Goal: Task Accomplishment & Management: Manage account settings

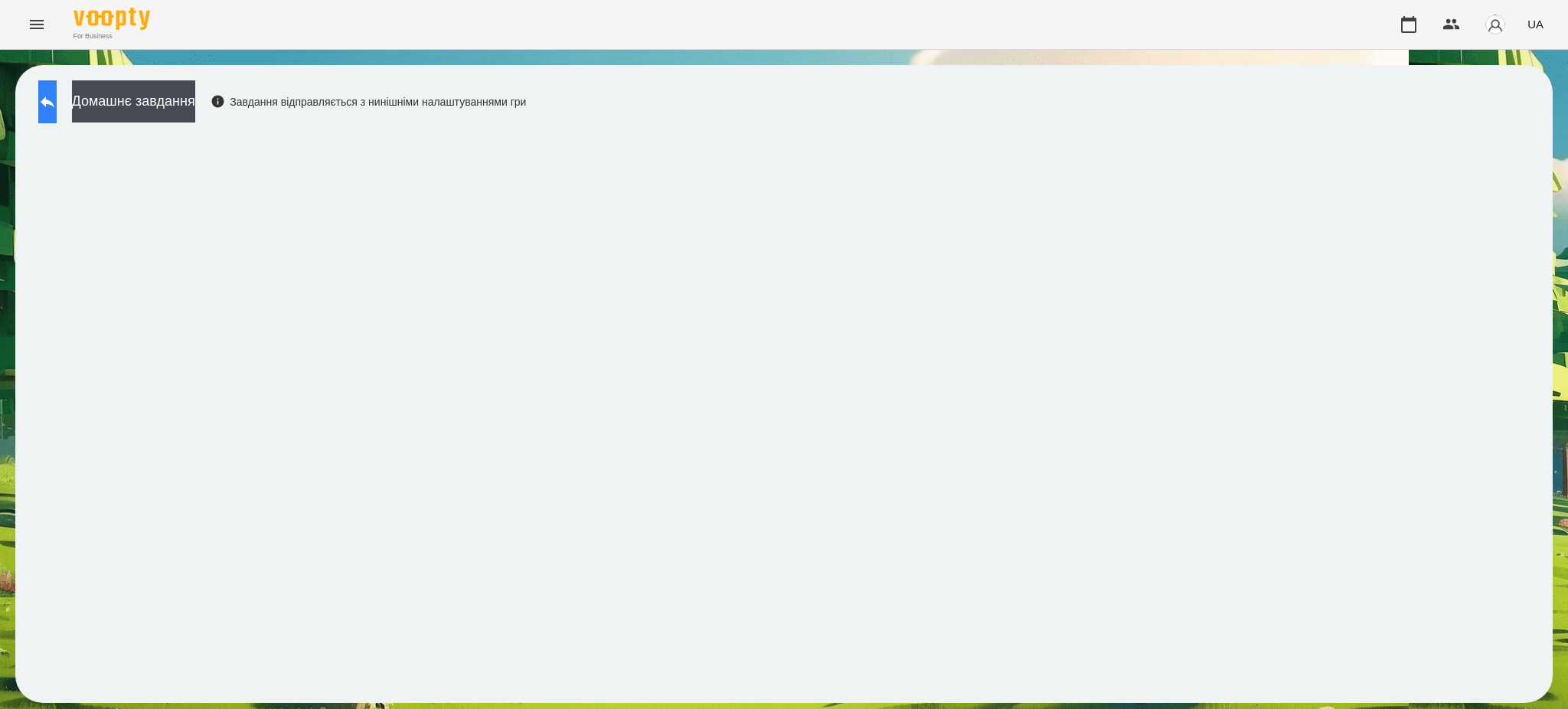
click at [57, 91] on button at bounding box center [48, 102] width 18 height 43
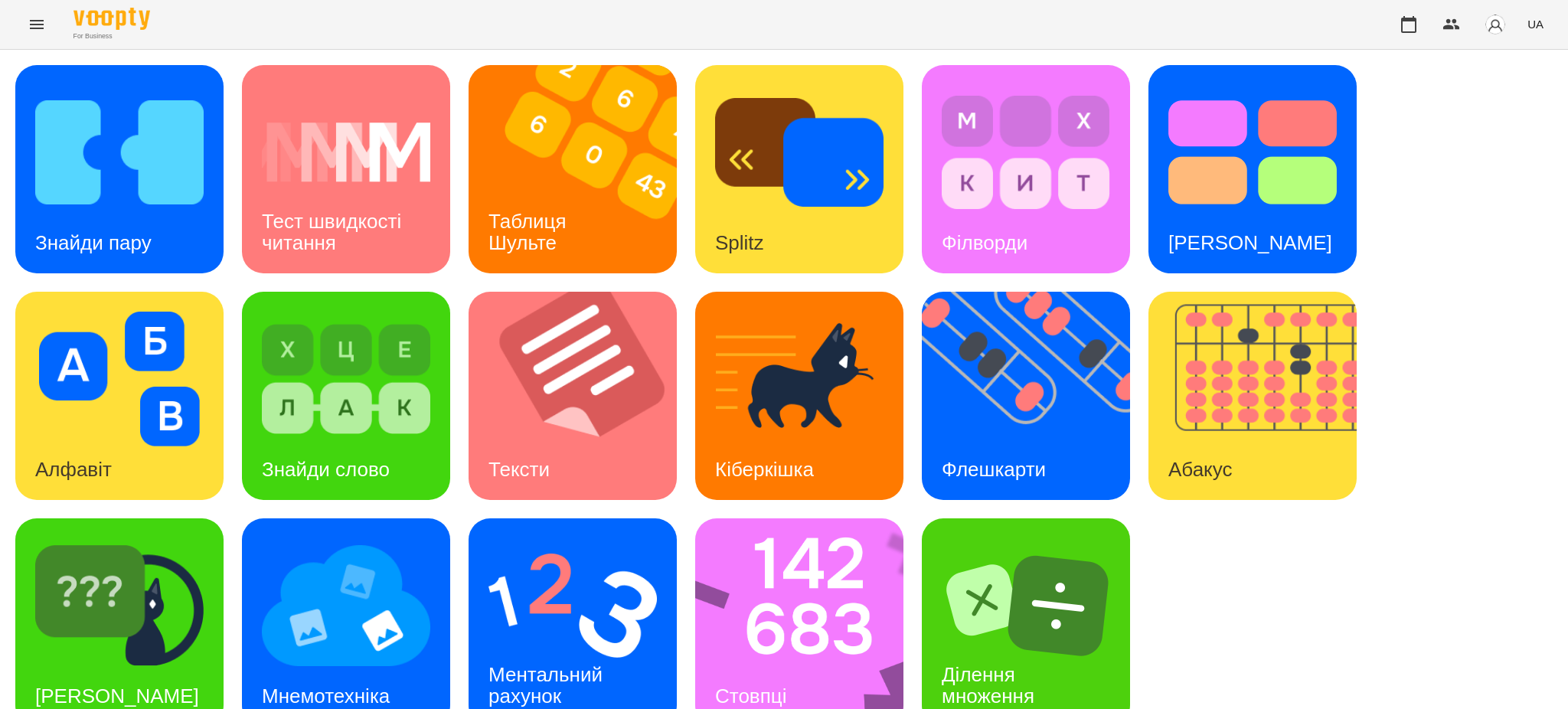
scroll to position [32, 0]
click at [754, 619] on img at bounding box center [809, 623] width 228 height 208
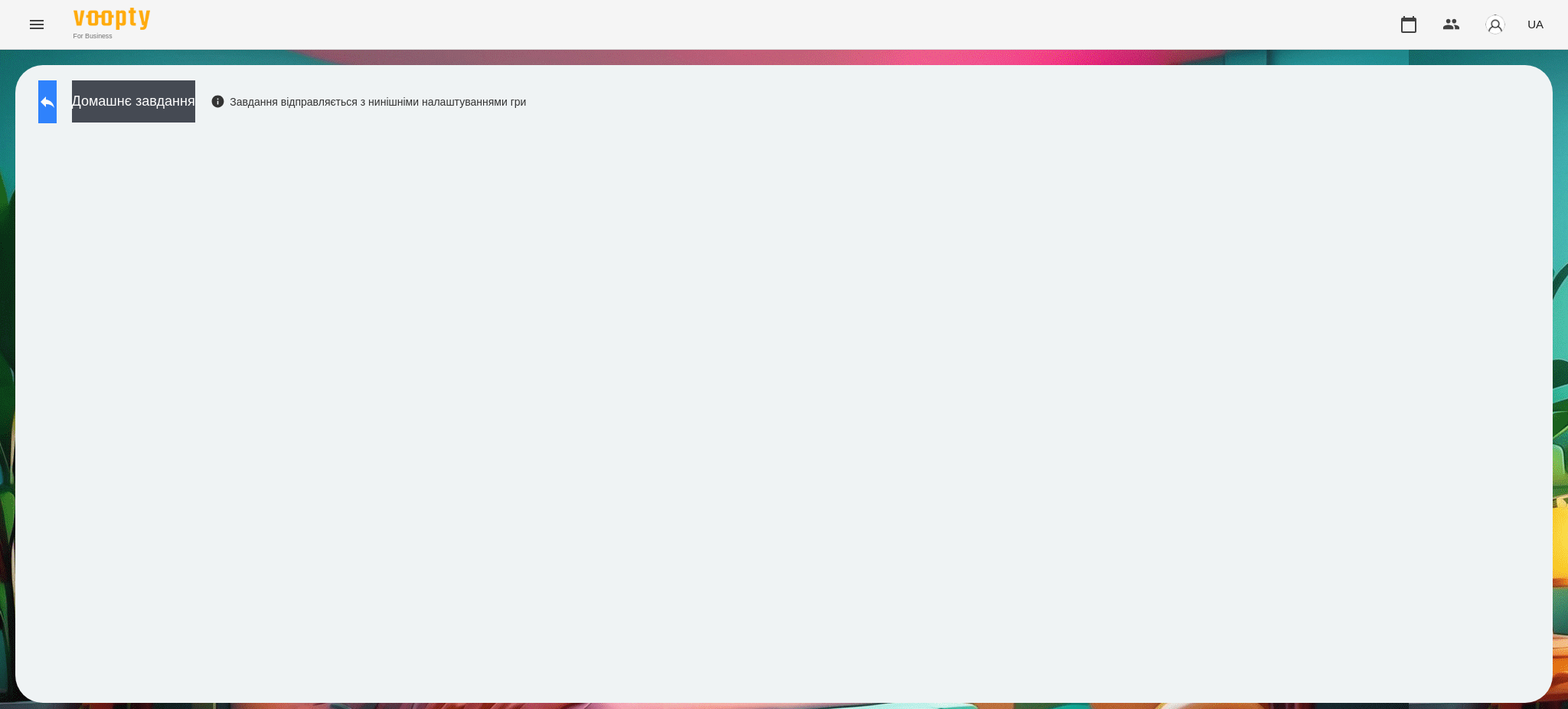
click at [57, 96] on icon at bounding box center [48, 102] width 18 height 18
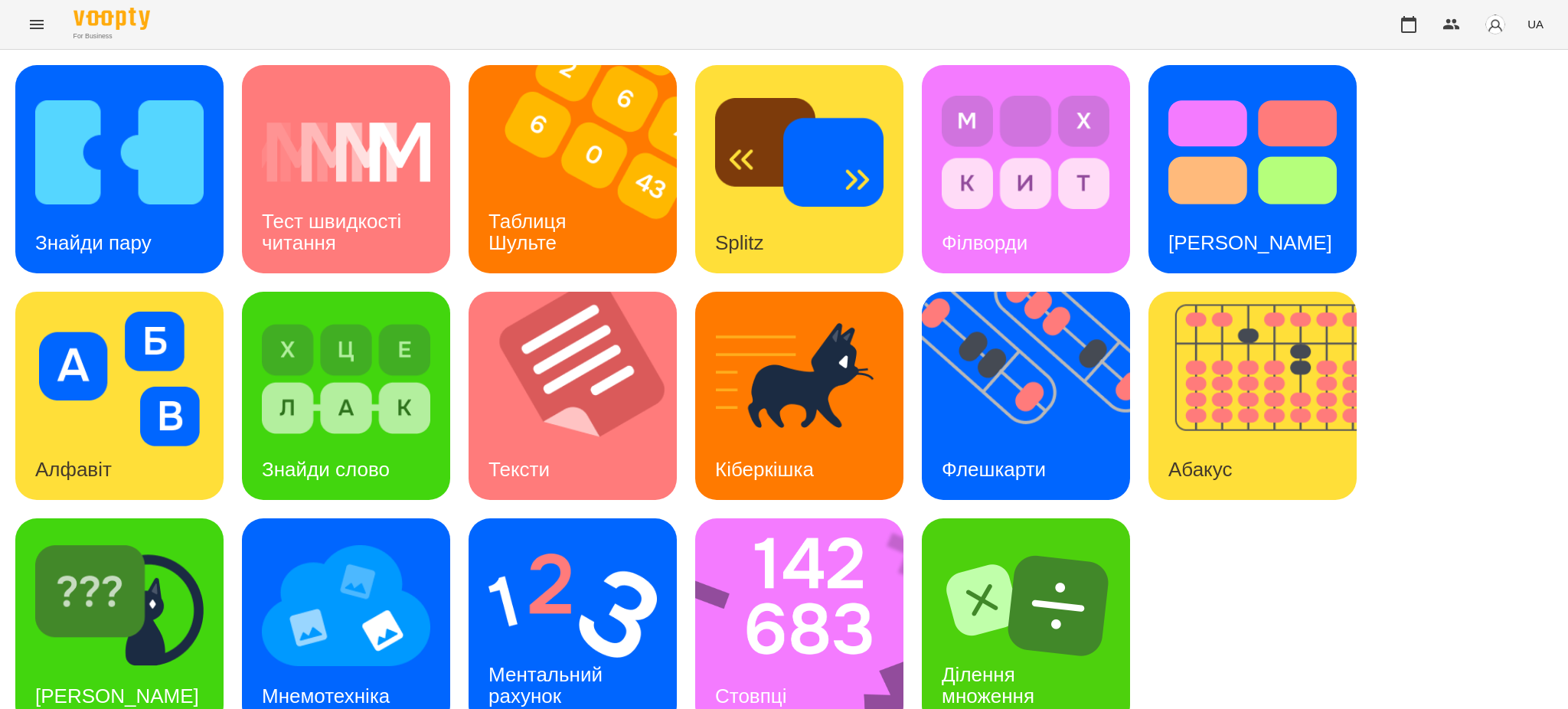
scroll to position [32, 0]
click at [604, 539] on img at bounding box center [572, 606] width 169 height 135
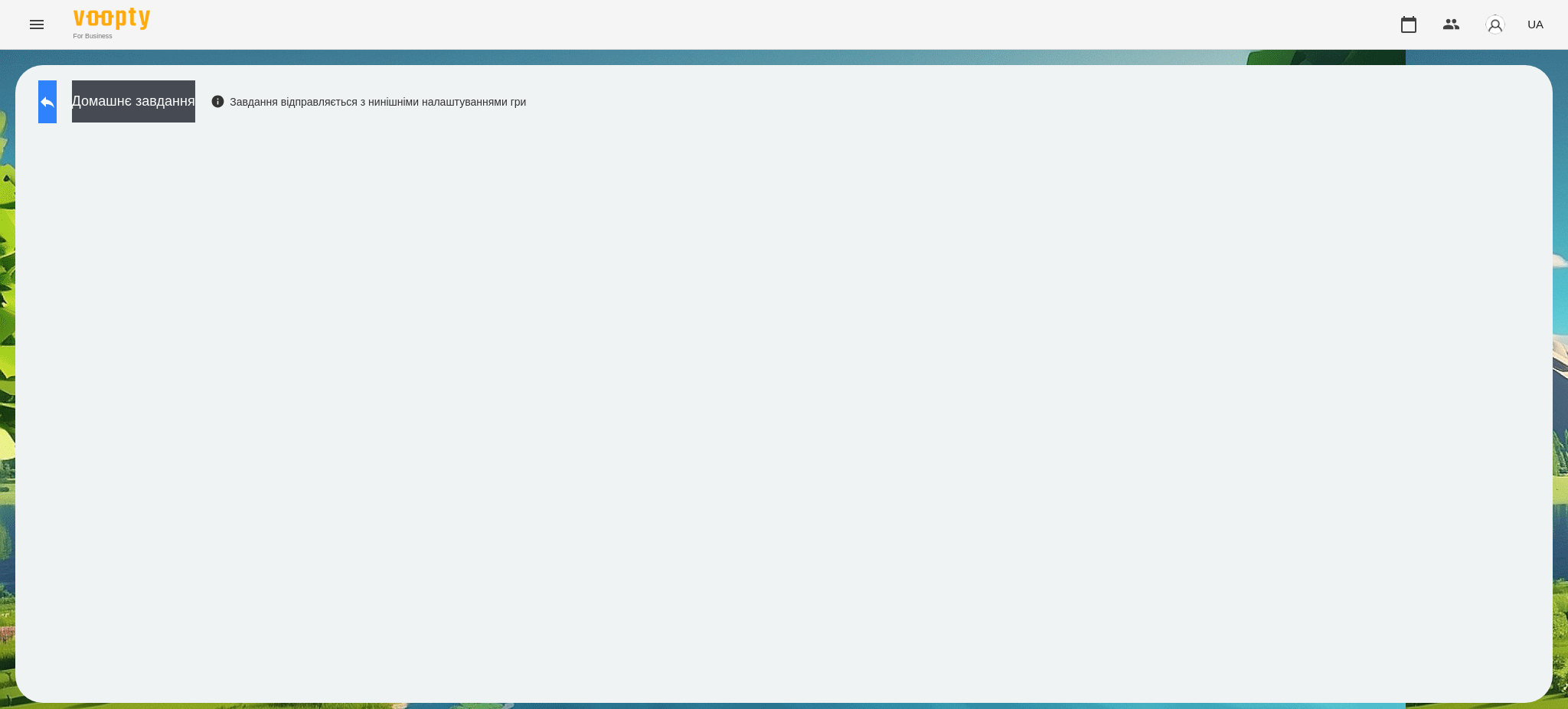
click at [57, 103] on icon at bounding box center [48, 102] width 18 height 18
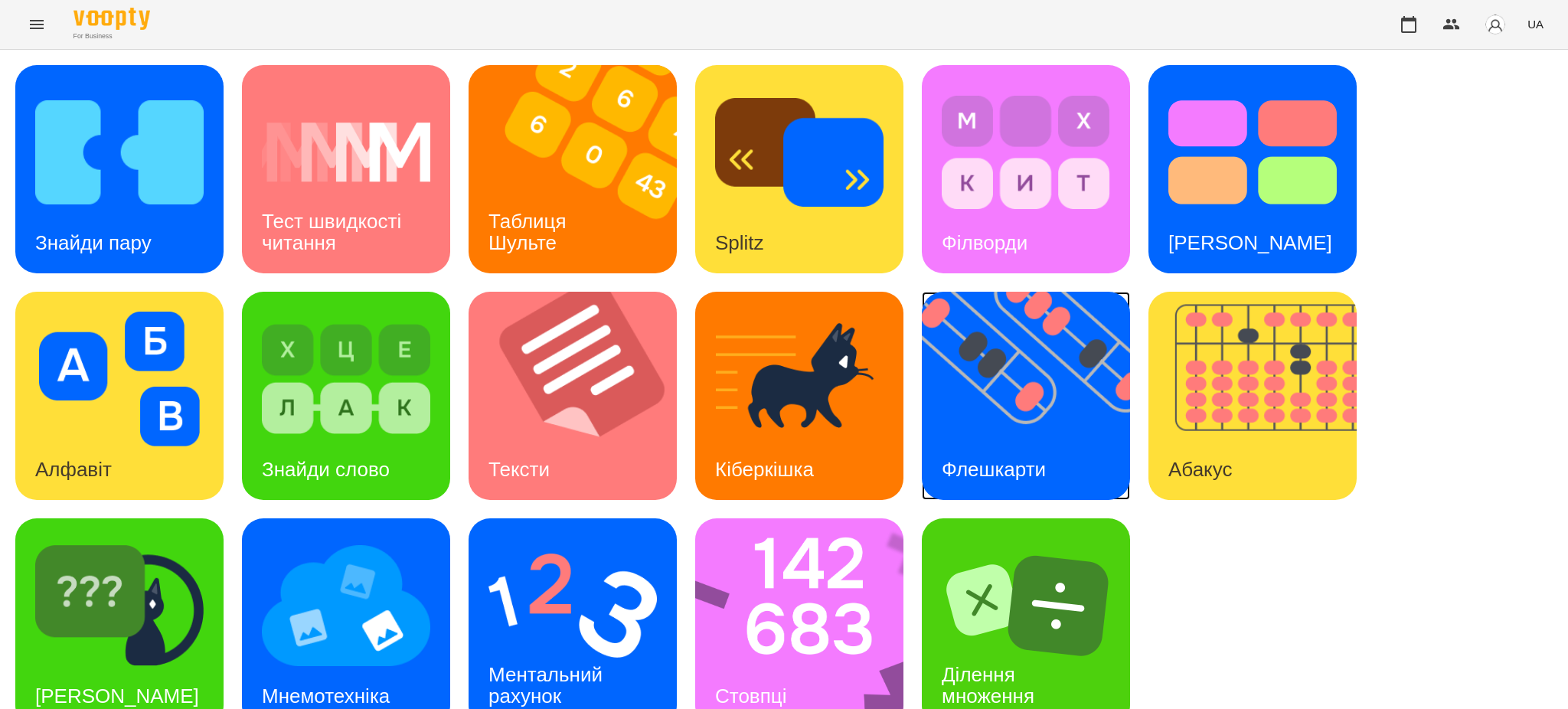
click at [985, 447] on div "Флешкарти" at bounding box center [994, 469] width 144 height 61
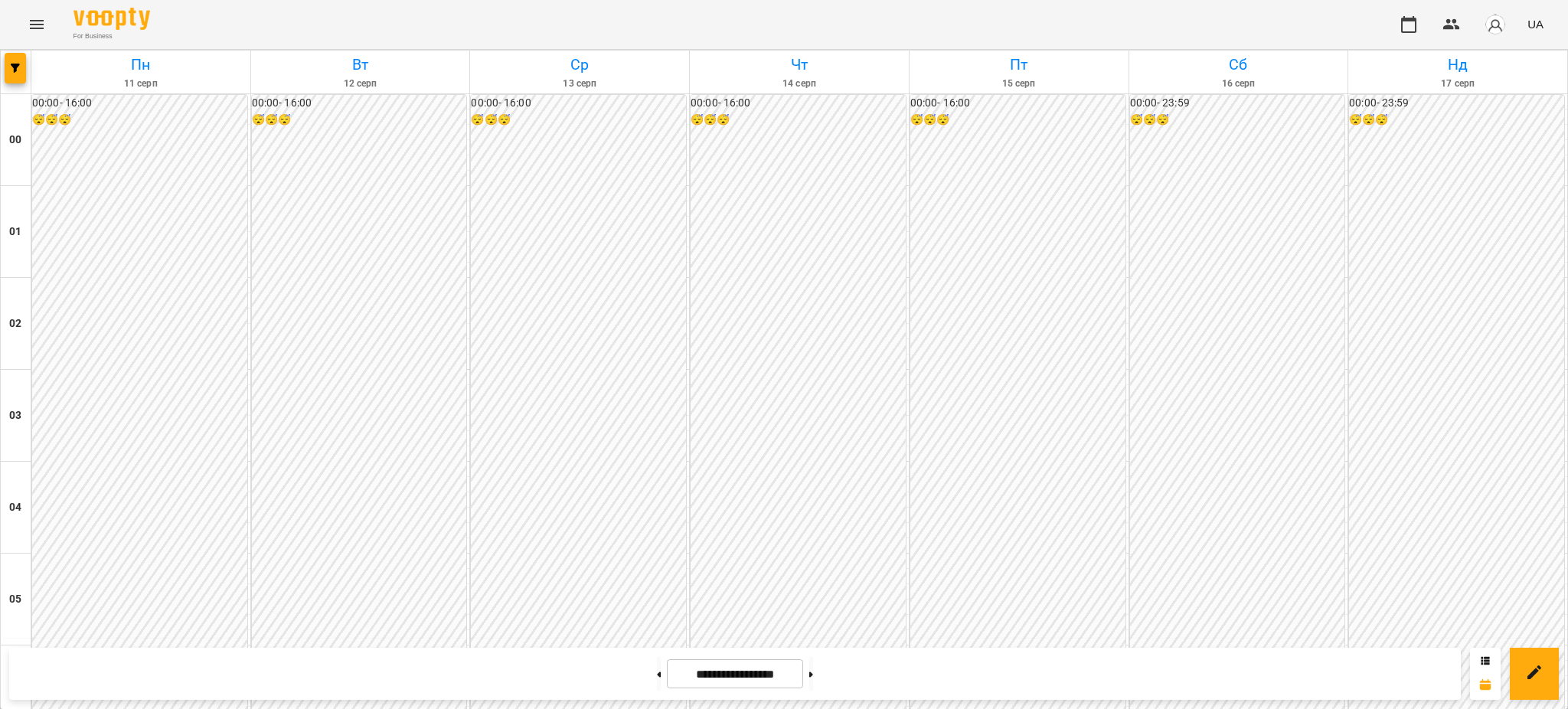
scroll to position [1429, 0]
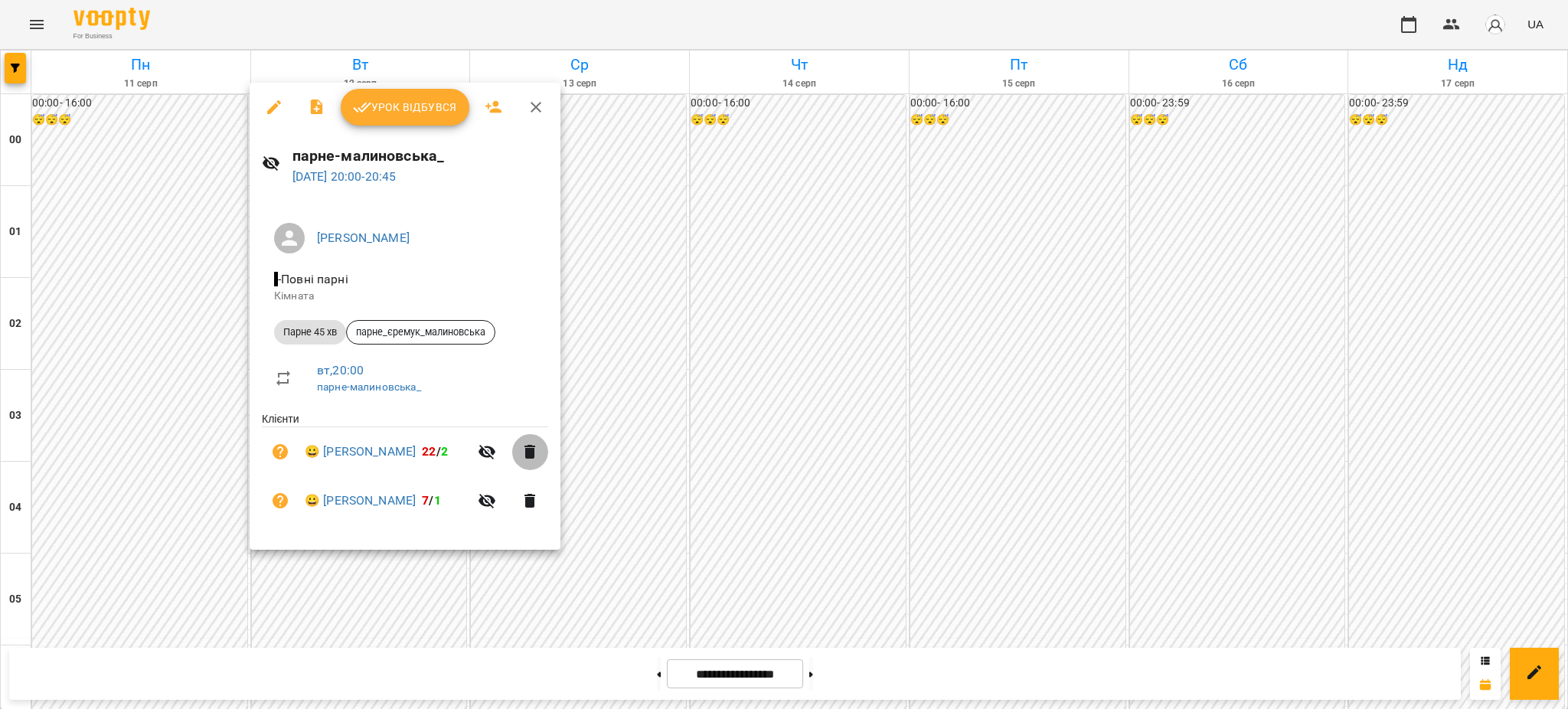
click at [529, 449] on icon "button" at bounding box center [530, 452] width 11 height 14
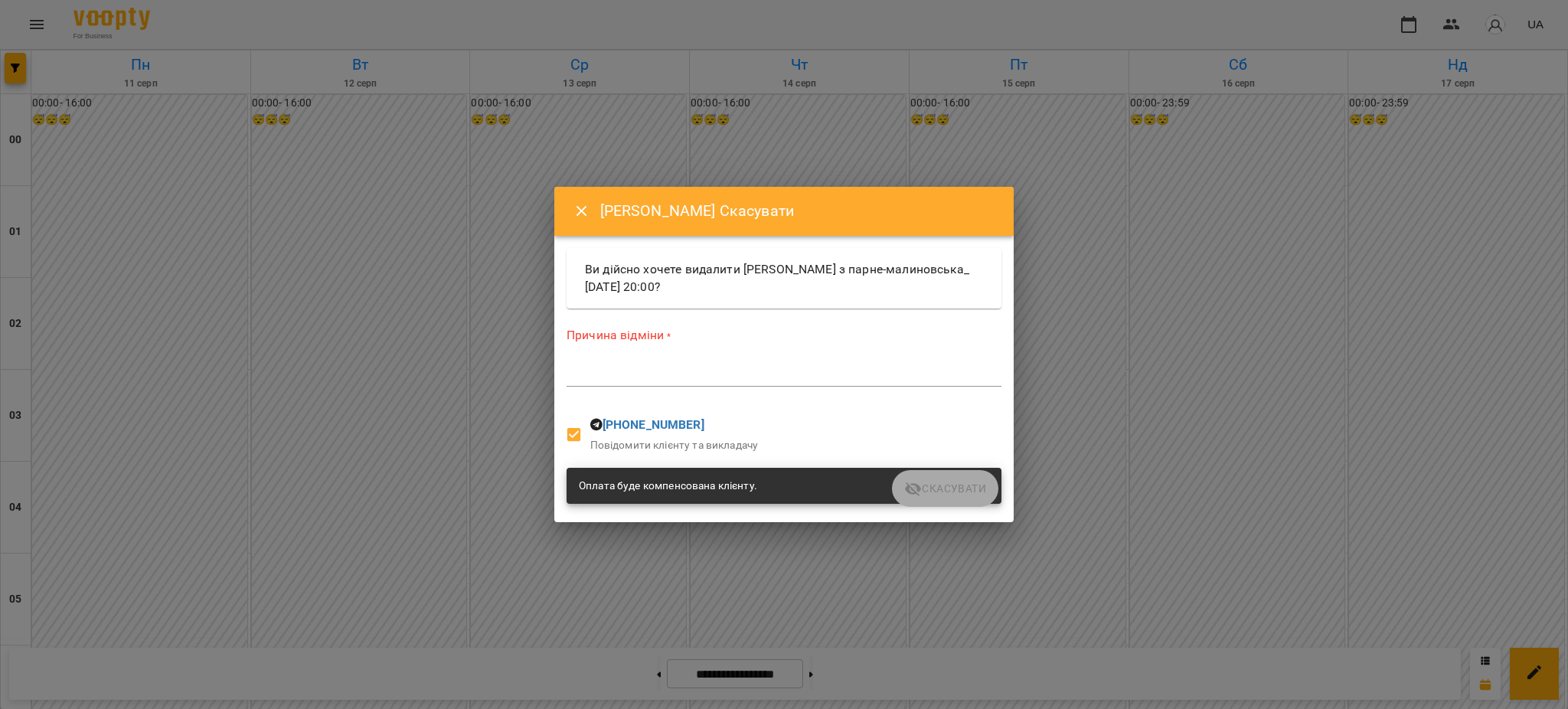
click at [702, 366] on div "*" at bounding box center [784, 375] width 435 height 25
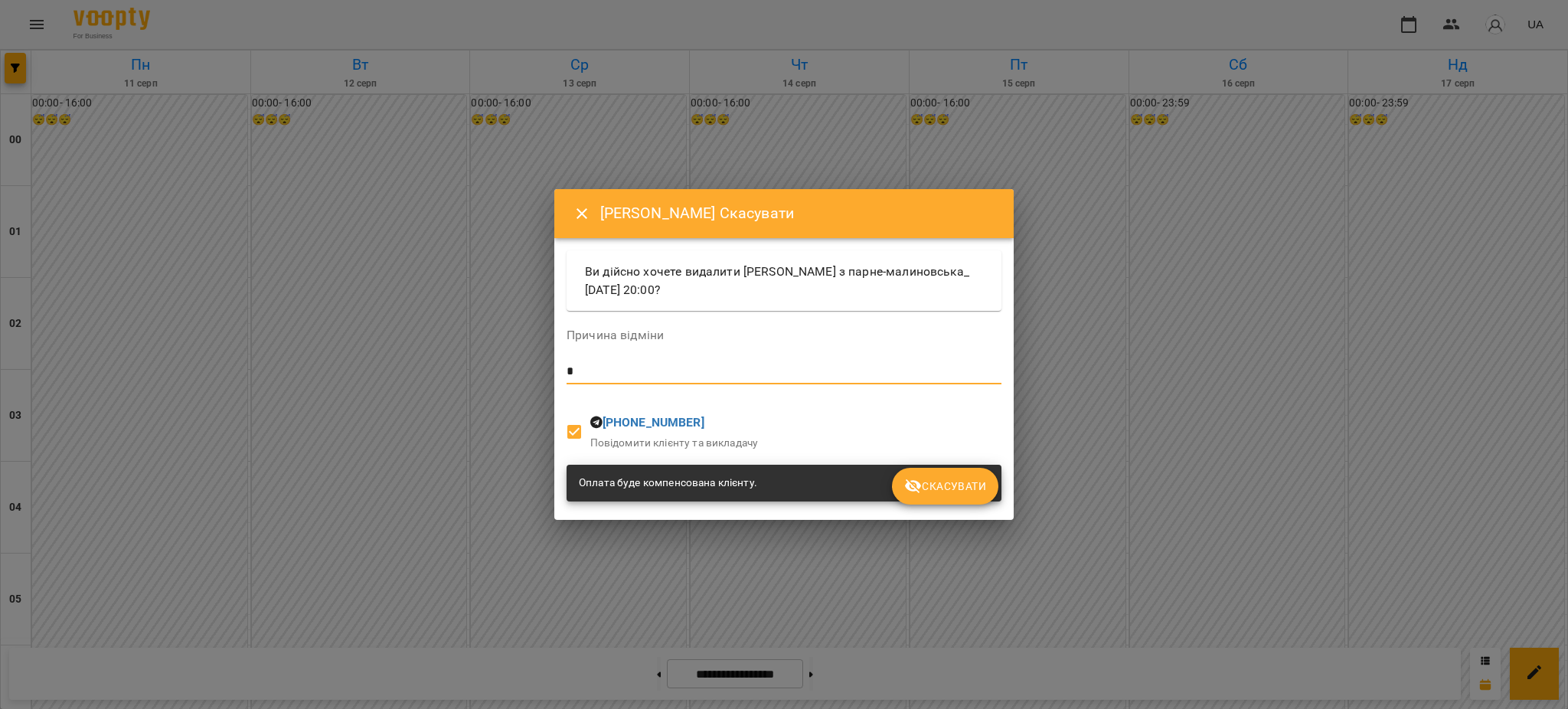
click at [963, 492] on span "Скасувати" at bounding box center [945, 486] width 82 height 18
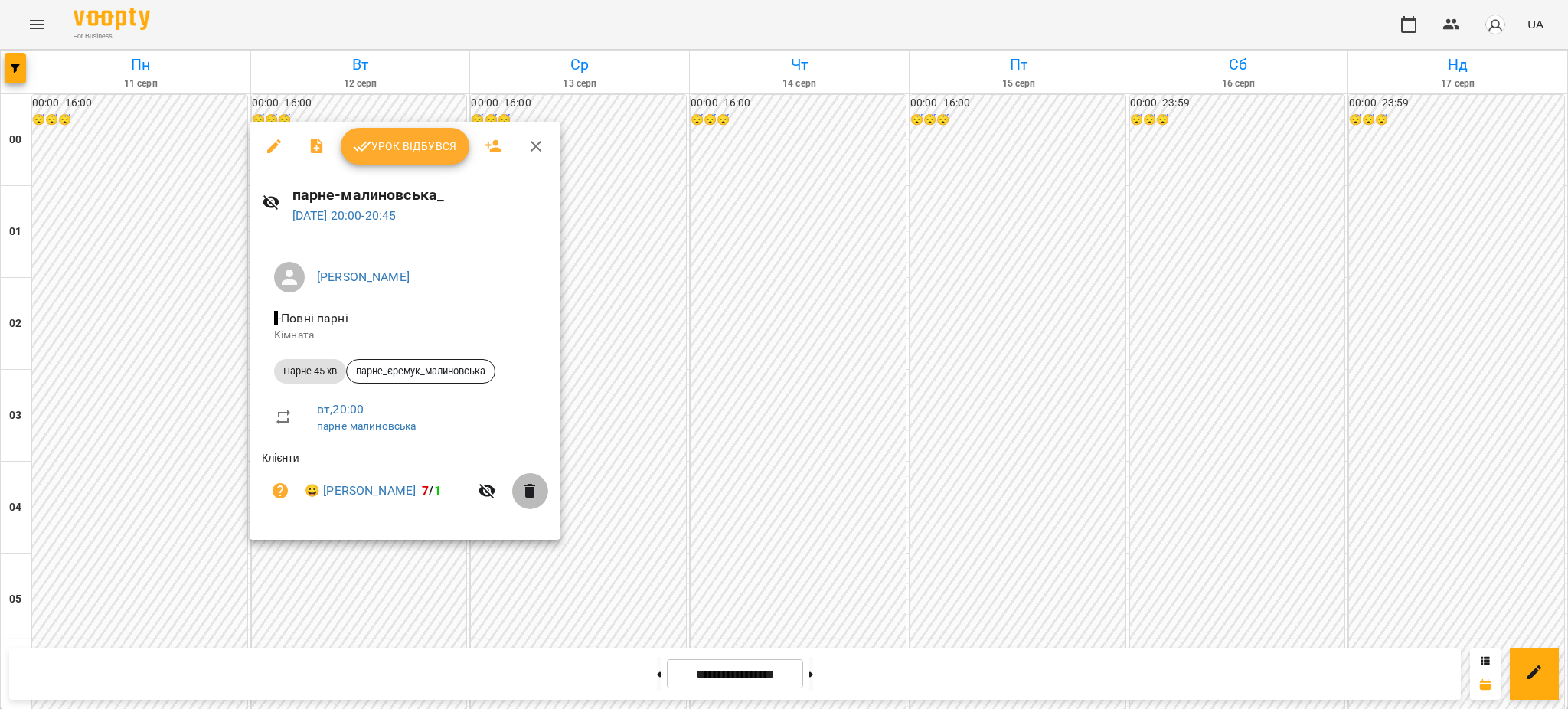
click at [528, 492] on icon "button" at bounding box center [530, 491] width 11 height 14
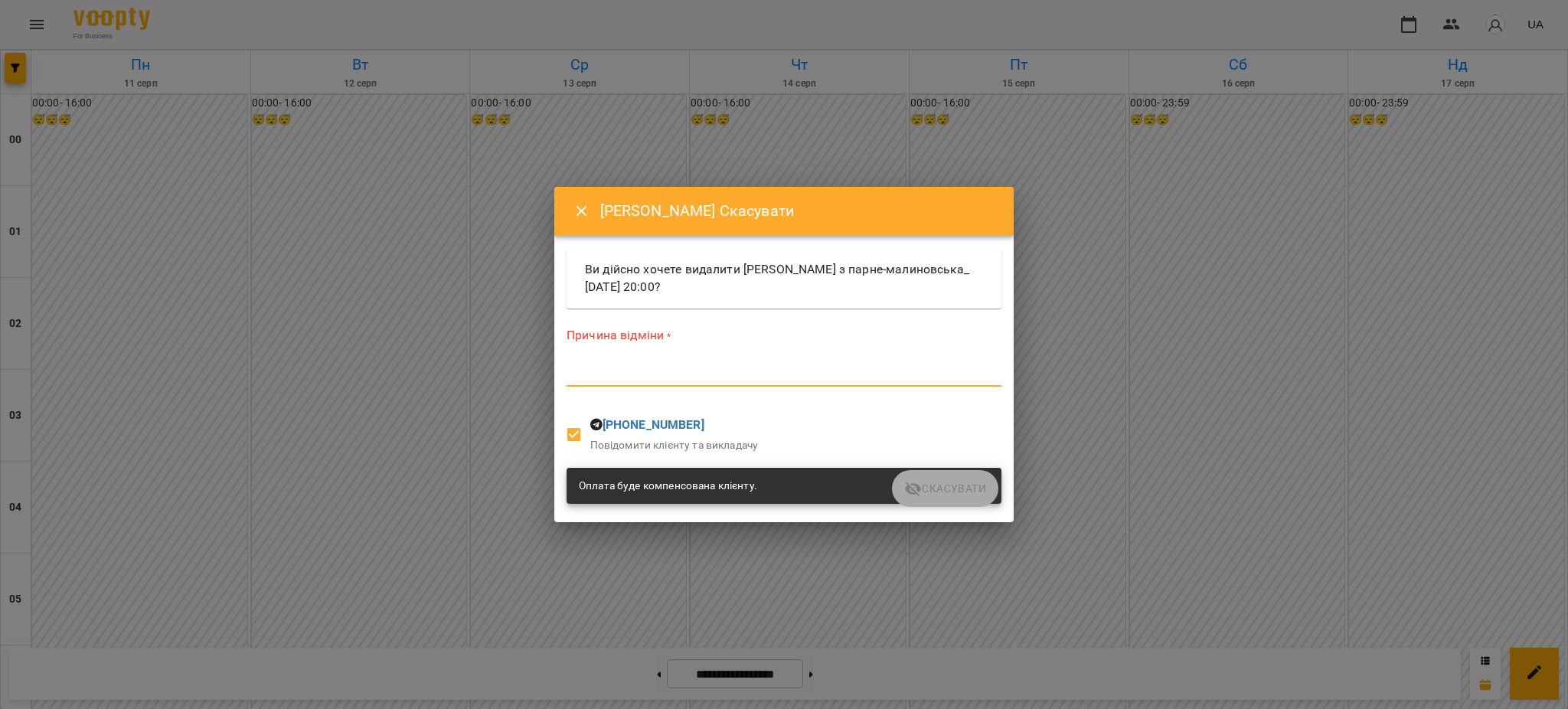
click at [647, 374] on textarea at bounding box center [784, 374] width 435 height 15
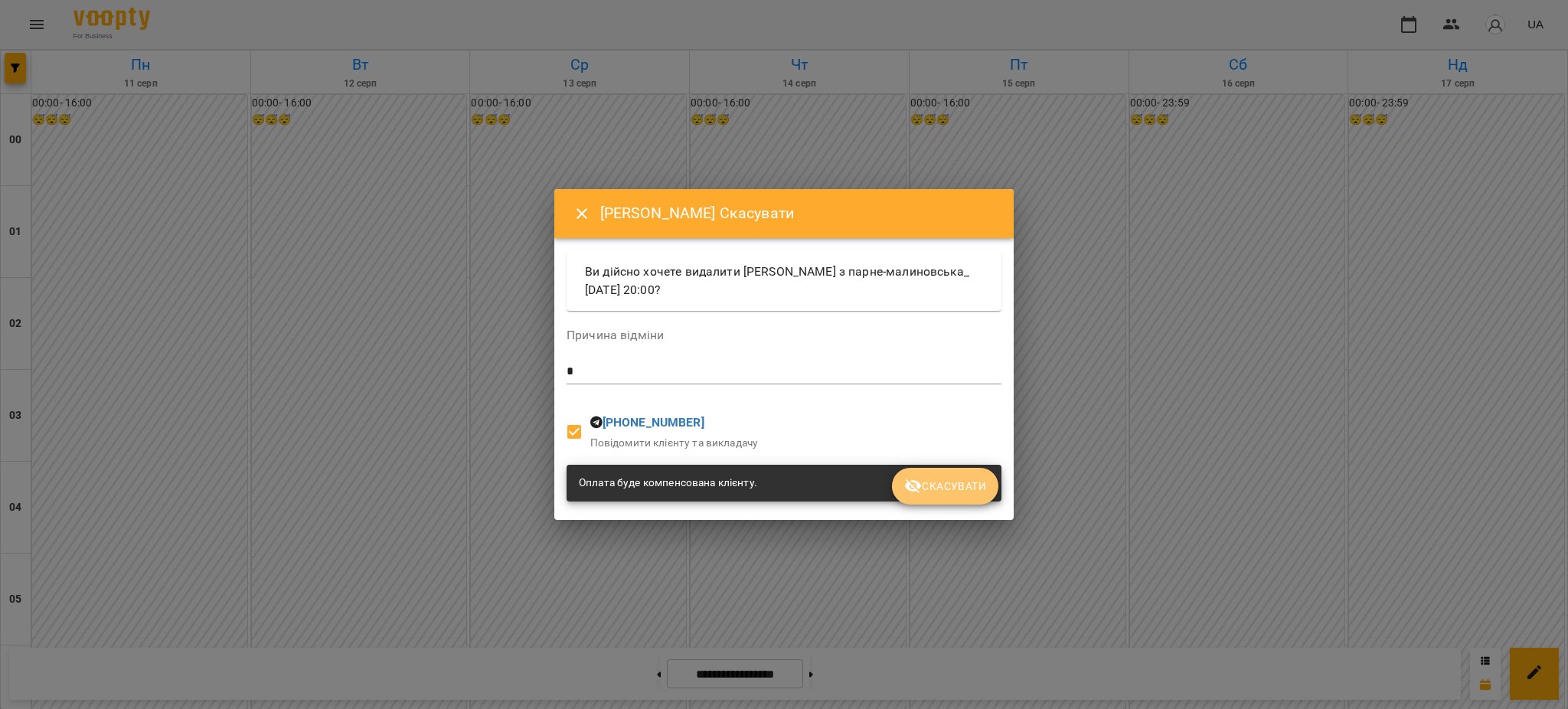
click at [931, 477] on span "Скасувати" at bounding box center [945, 486] width 82 height 18
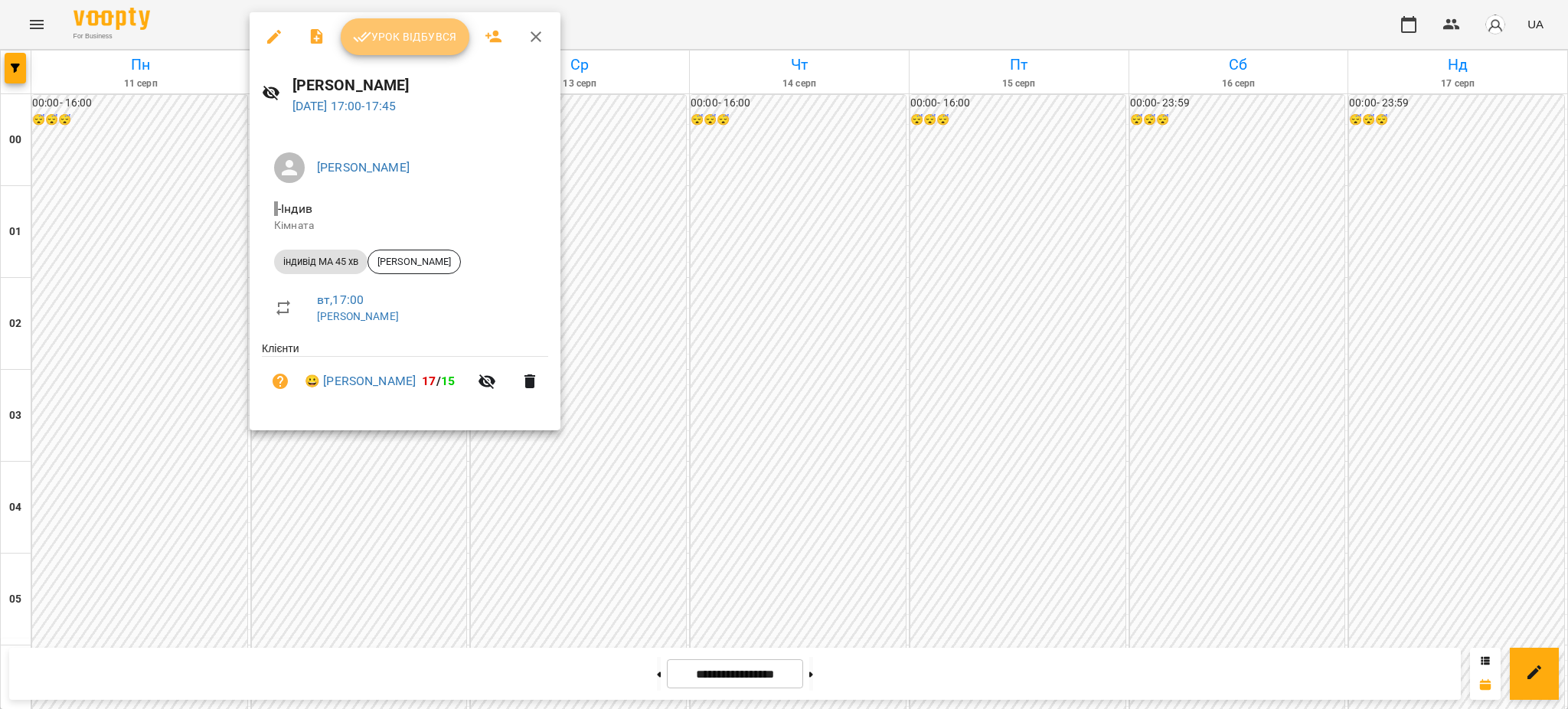
click at [411, 38] on span "Урок відбувся" at bounding box center [405, 37] width 104 height 18
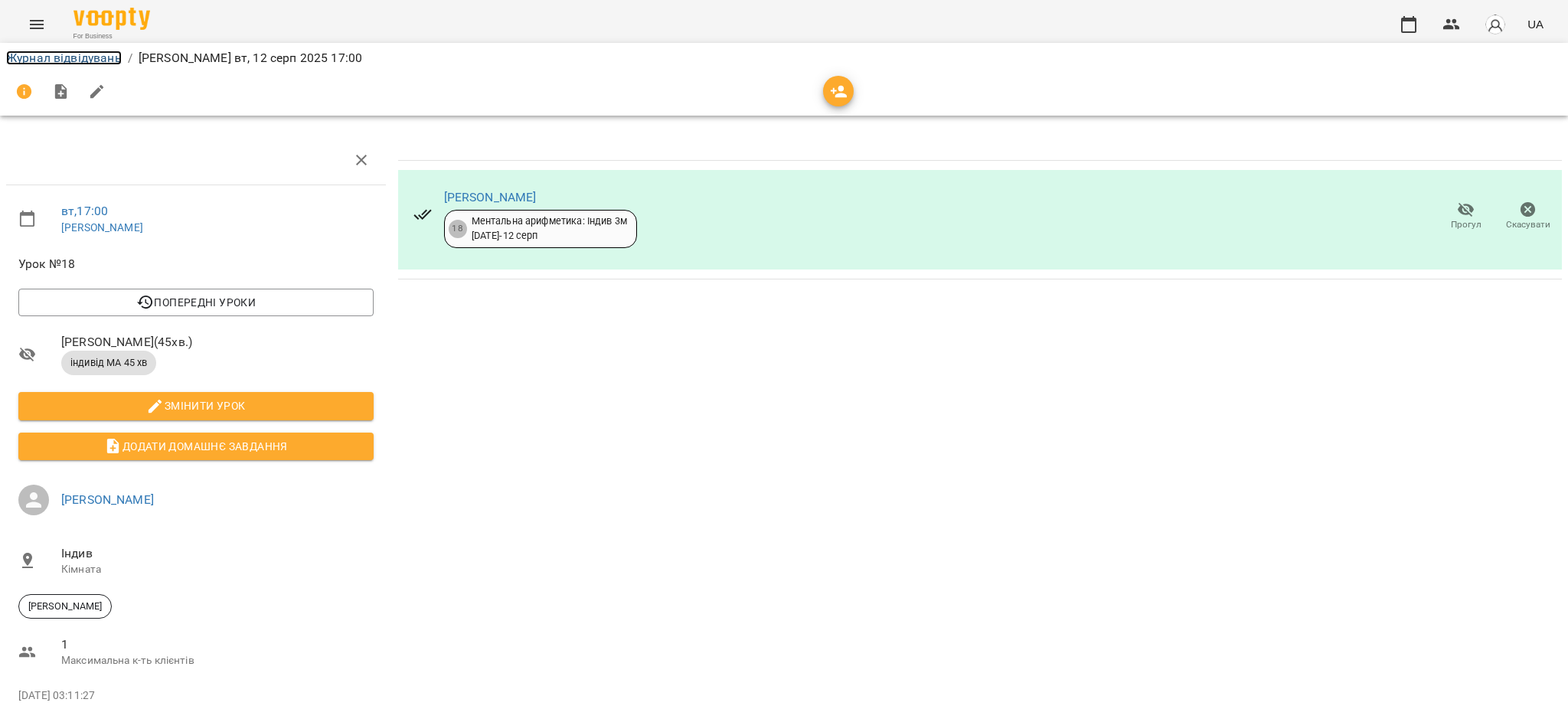
click at [67, 55] on link "Журнал відвідувань" at bounding box center [64, 58] width 116 height 15
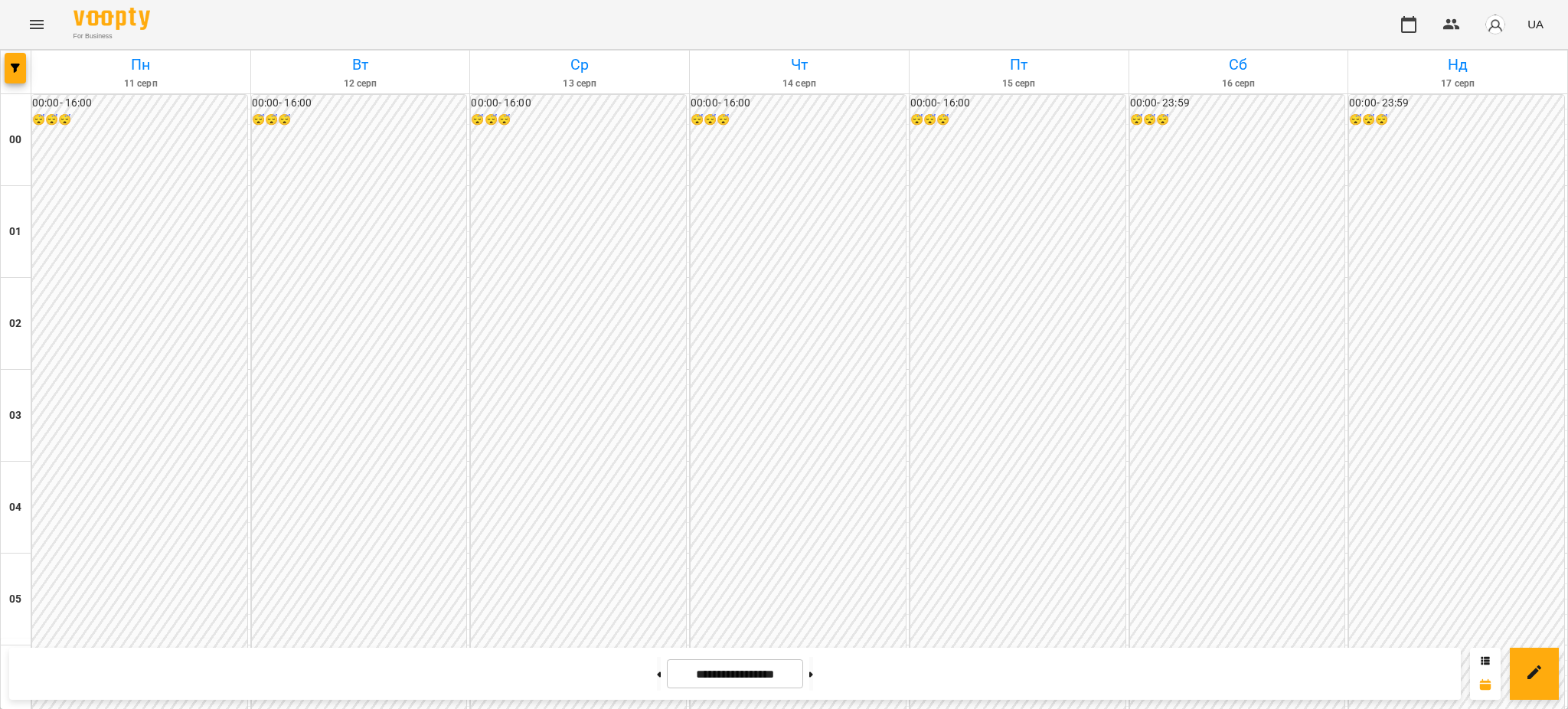
scroll to position [1634, 0]
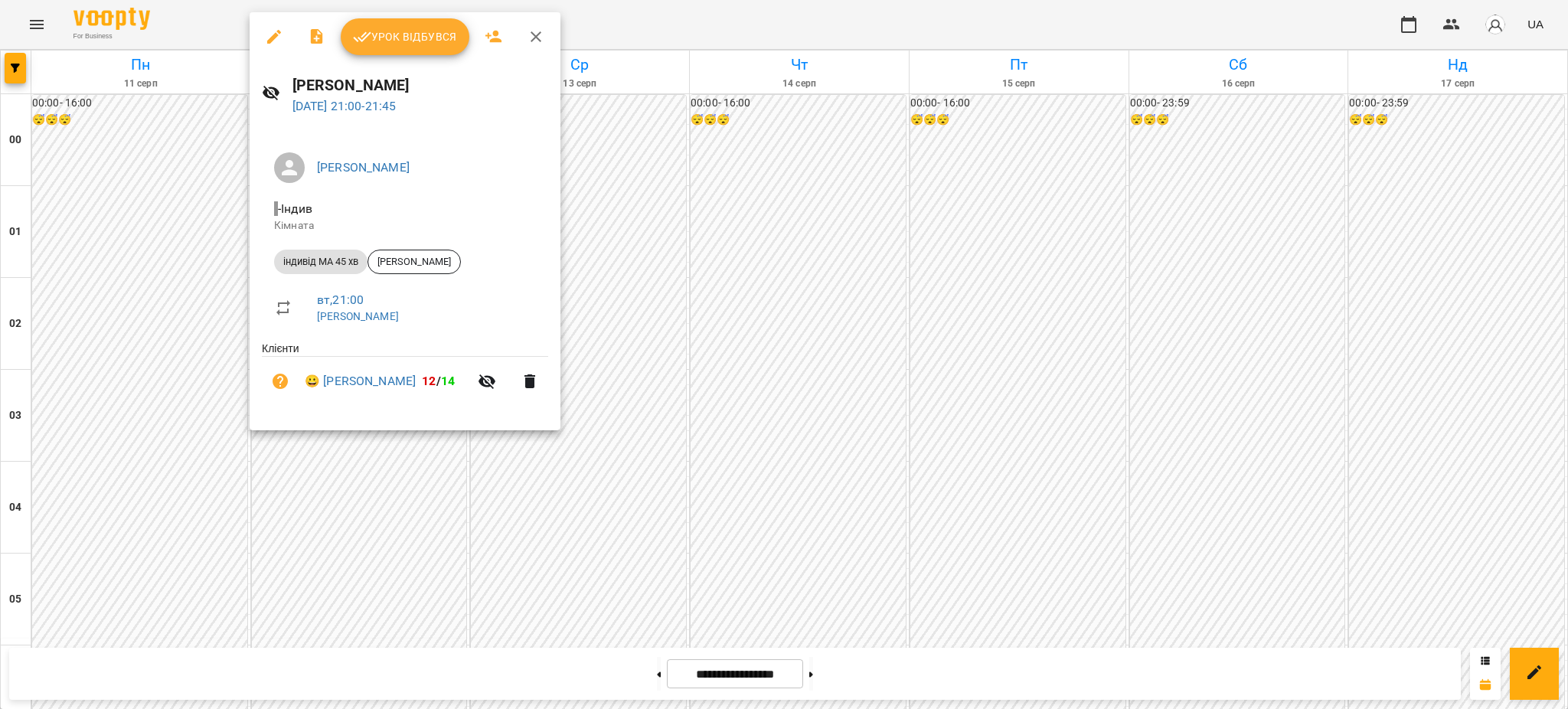
click at [413, 29] on span "Урок відбувся" at bounding box center [405, 37] width 104 height 18
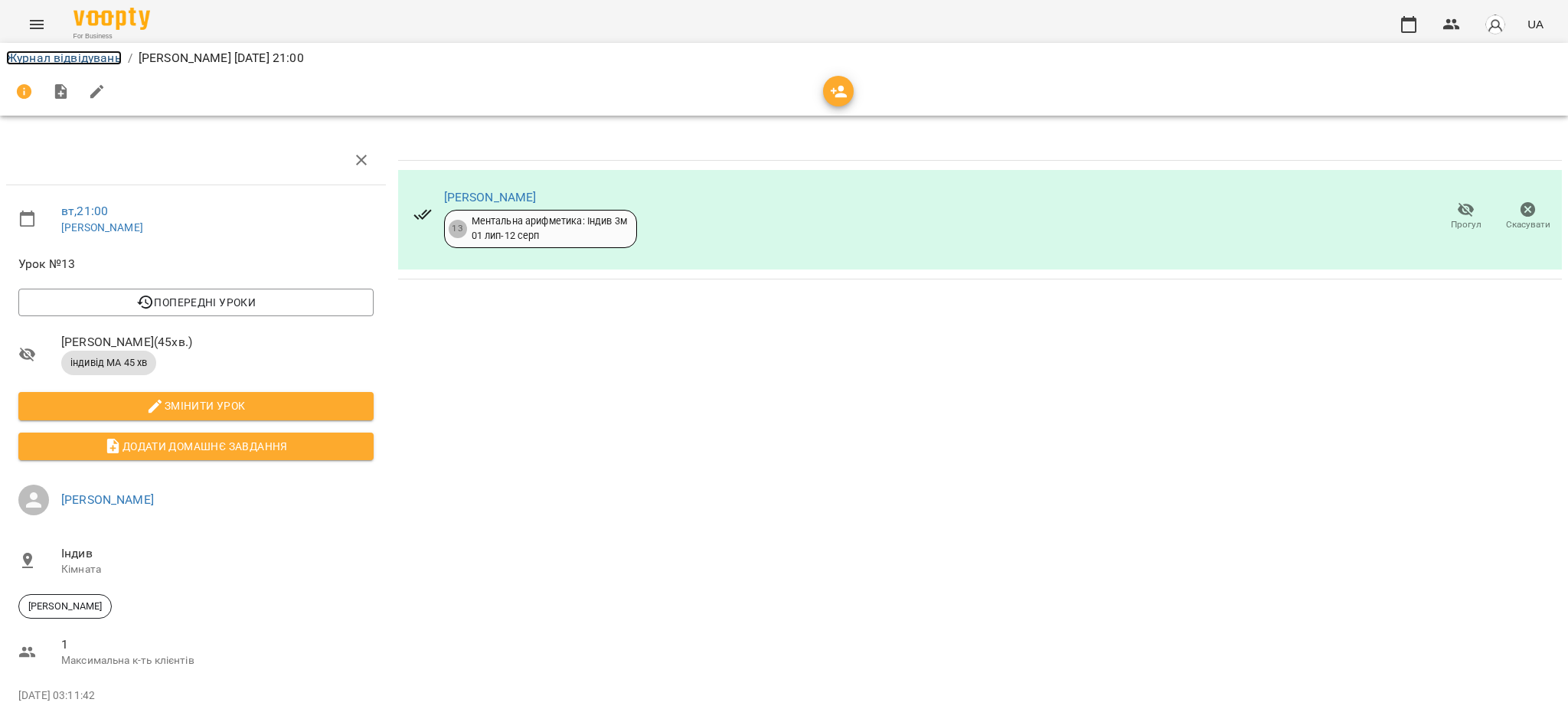
click at [91, 53] on link "Журнал відвідувань" at bounding box center [64, 58] width 116 height 15
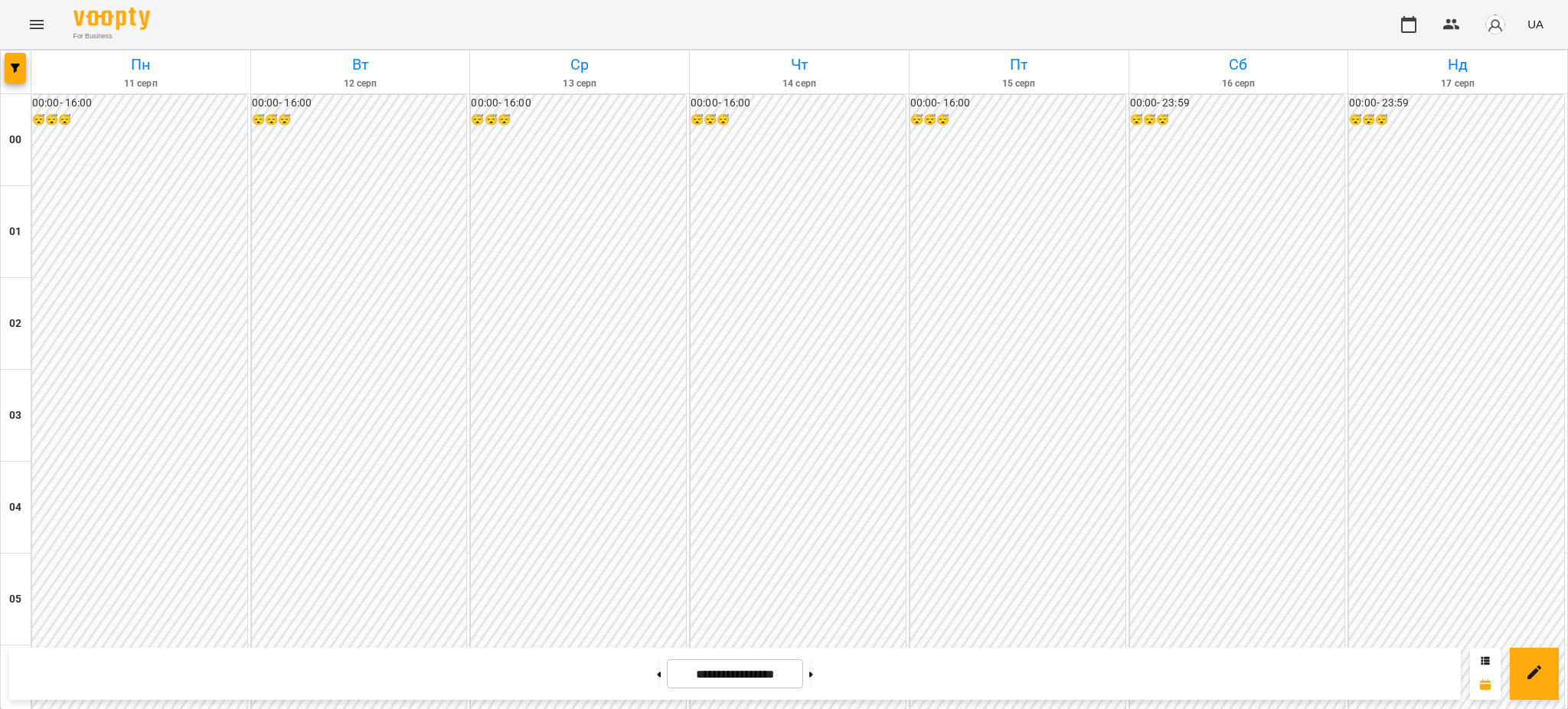
scroll to position [1532, 0]
